Goal: Task Accomplishment & Management: Manage account settings

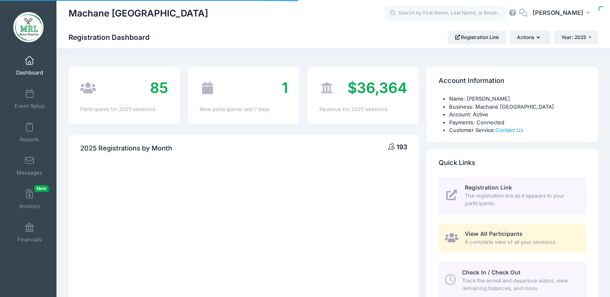
select select
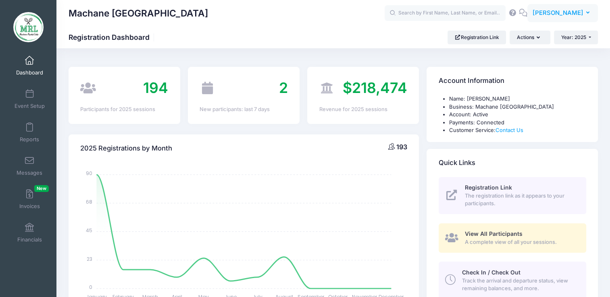
click at [596, 20] on button "LS [PERSON_NAME]" at bounding box center [562, 13] width 71 height 19
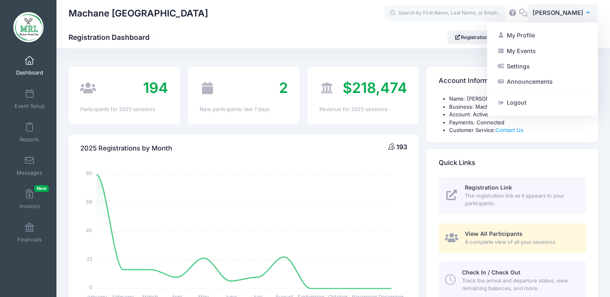
click at [400, 35] on div "Machane [GEOGRAPHIC_DATA] Registration Dashboard Registration Link Actions Year…" at bounding box center [332, 38] width 553 height 14
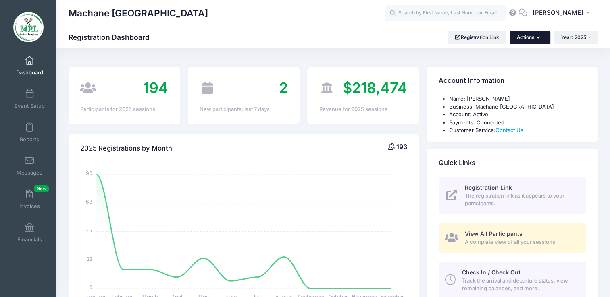
click at [538, 33] on button "Actions" at bounding box center [529, 38] width 40 height 14
